Goal: Transaction & Acquisition: Book appointment/travel/reservation

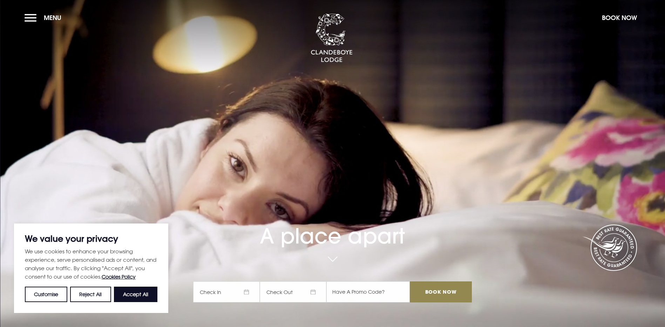
scroll to position [70, 0]
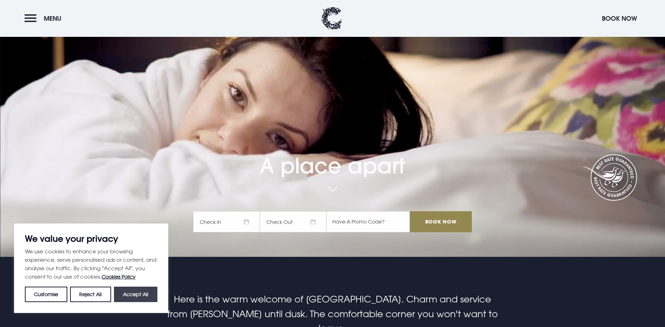
click at [130, 293] on button "Accept All" at bounding box center [135, 293] width 43 height 15
checkbox input "true"
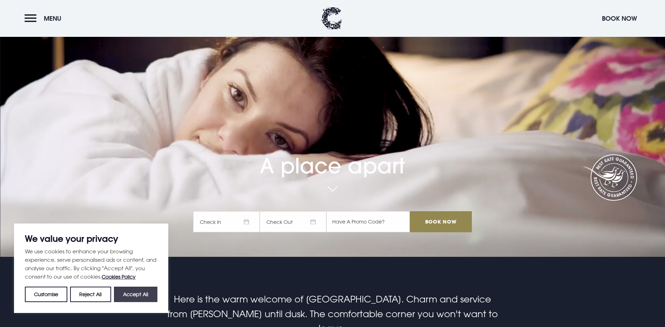
checkbox input "true"
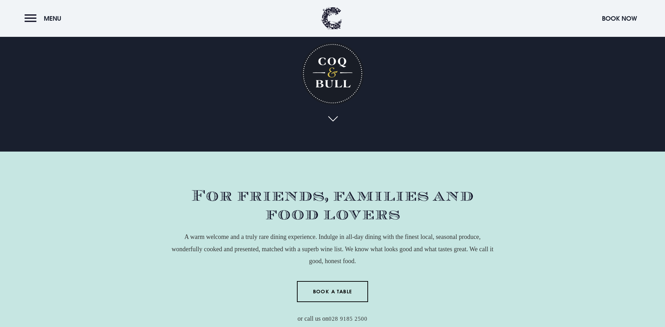
scroll to position [210, 0]
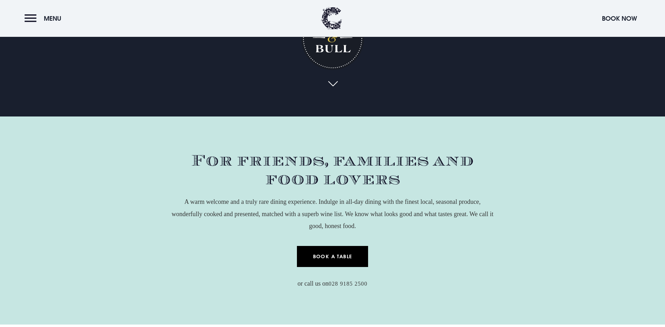
click at [340, 246] on link "Book a Table" at bounding box center [332, 256] width 71 height 21
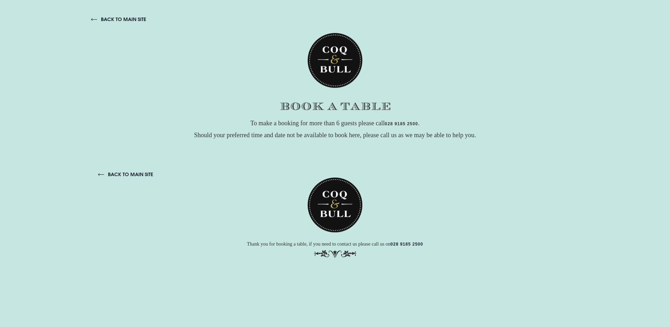
click at [102, 19] on link "back to main site" at bounding box center [118, 19] width 55 height 6
